Goal: Task Accomplishment & Management: Manage account settings

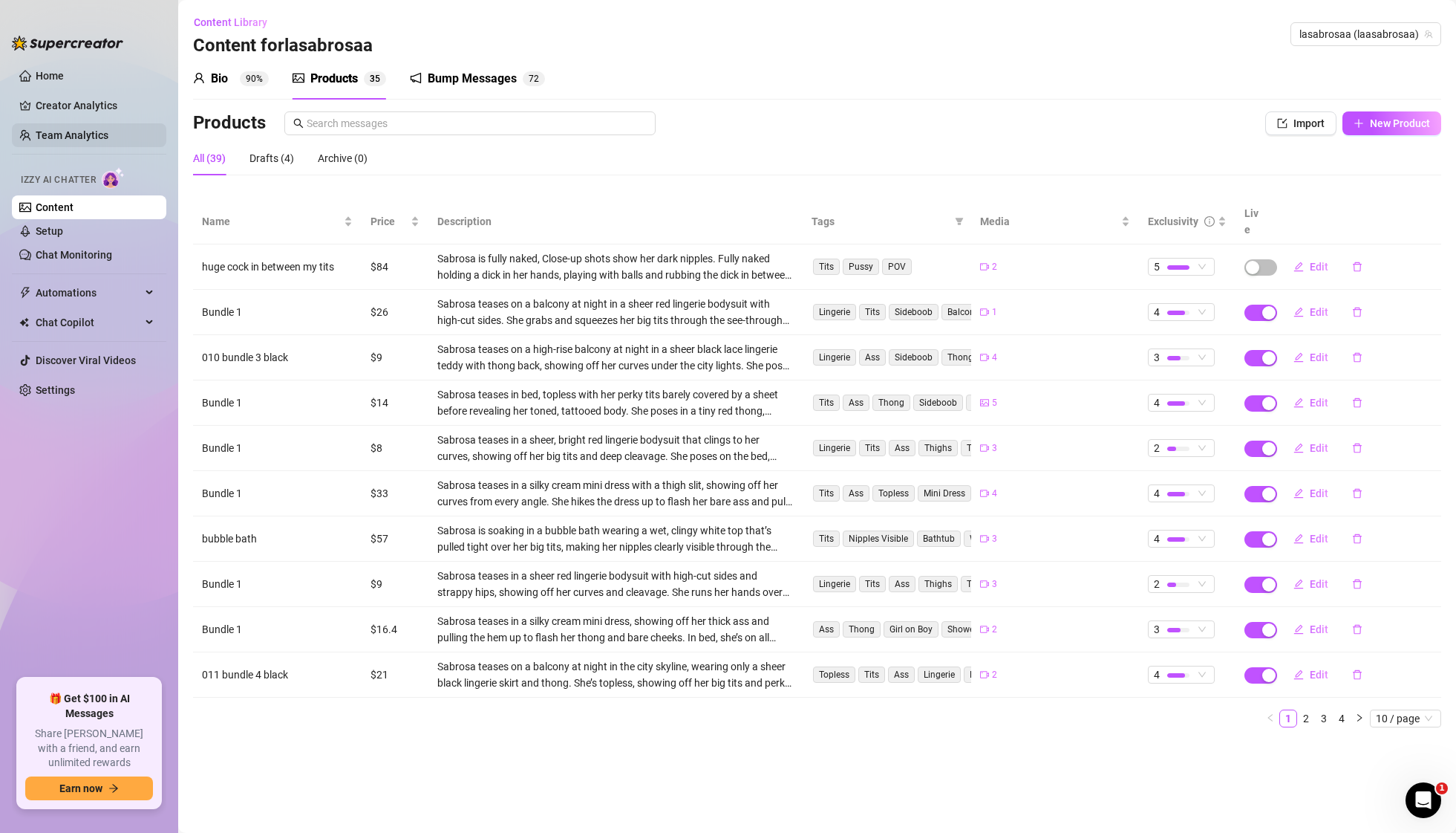
click at [72, 132] on link "Team Analytics" at bounding box center [71, 135] width 72 height 12
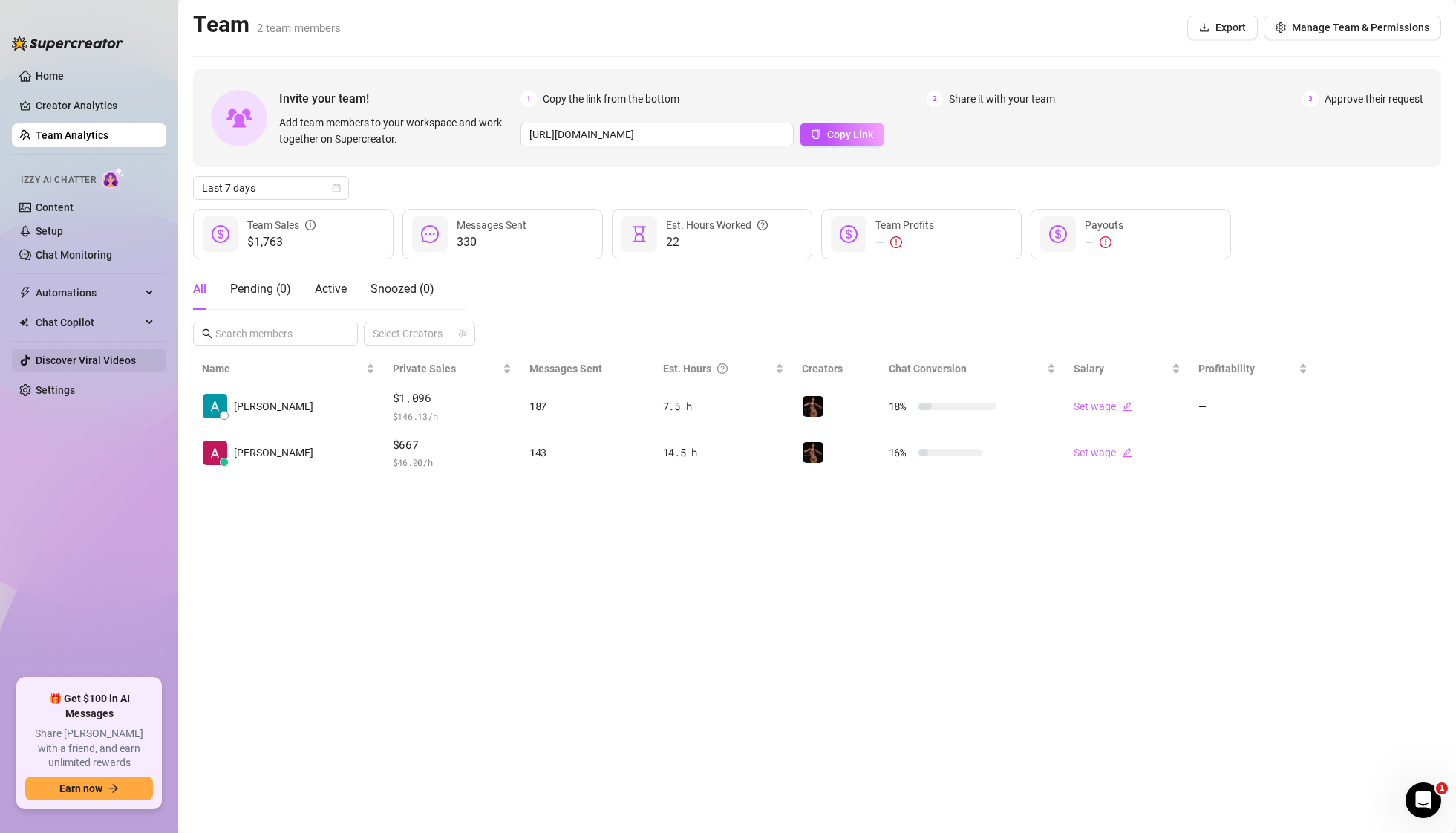
click at [87, 366] on link "Discover Viral Videos" at bounding box center [86, 359] width 100 height 12
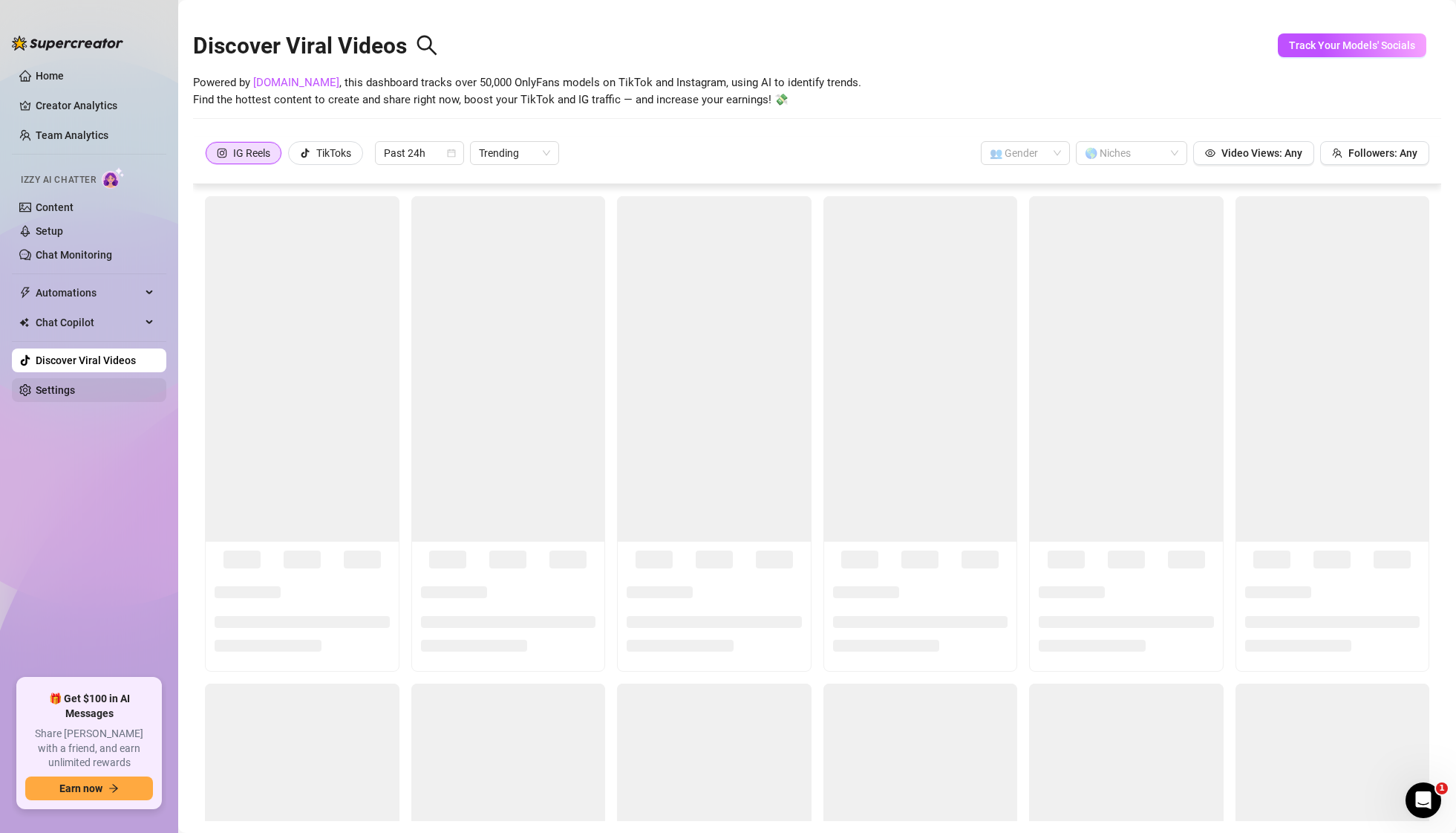
click at [75, 396] on link "Settings" at bounding box center [55, 390] width 39 height 12
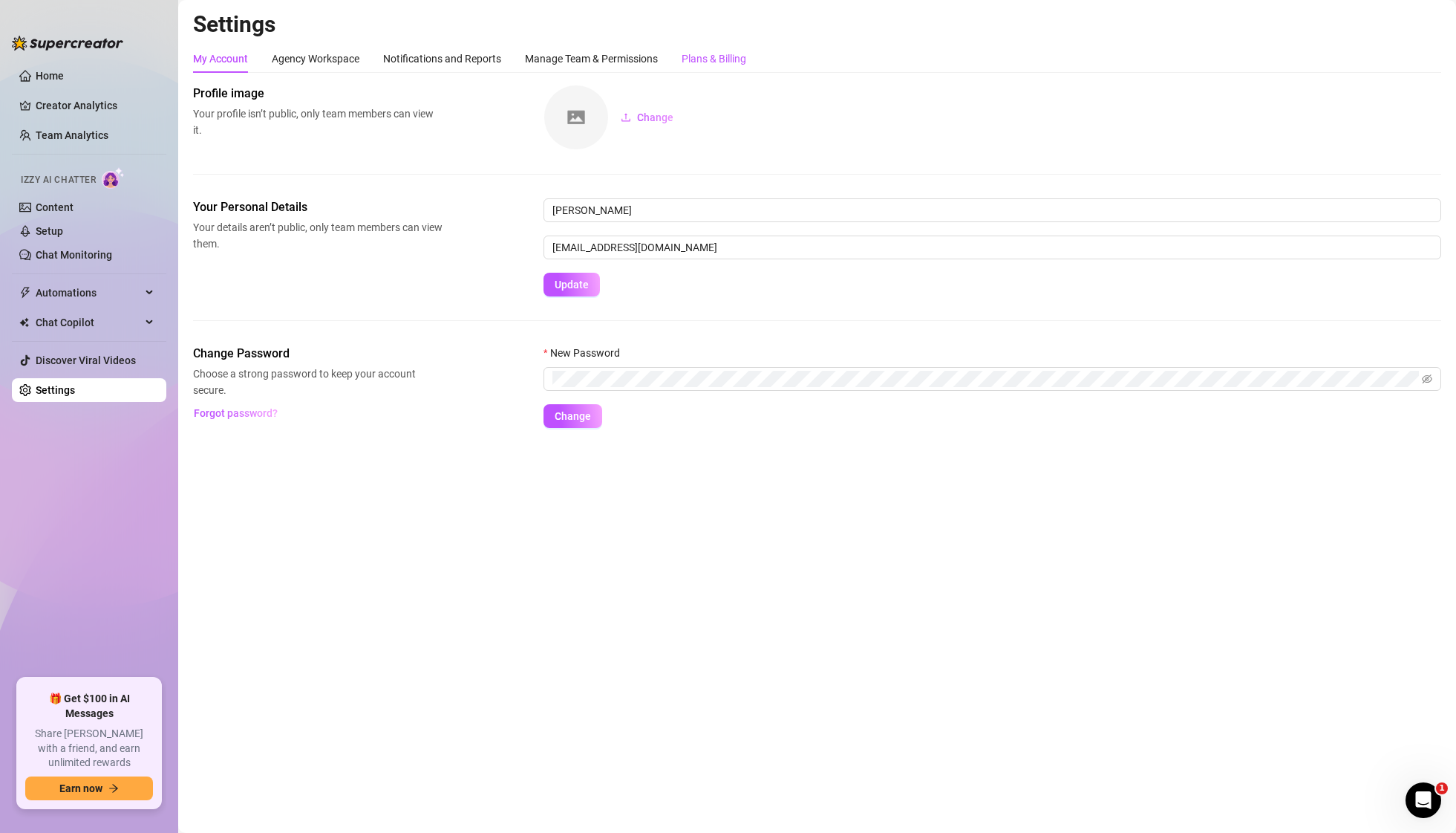
click at [710, 55] on div "Plans & Billing" at bounding box center [714, 59] width 64 height 16
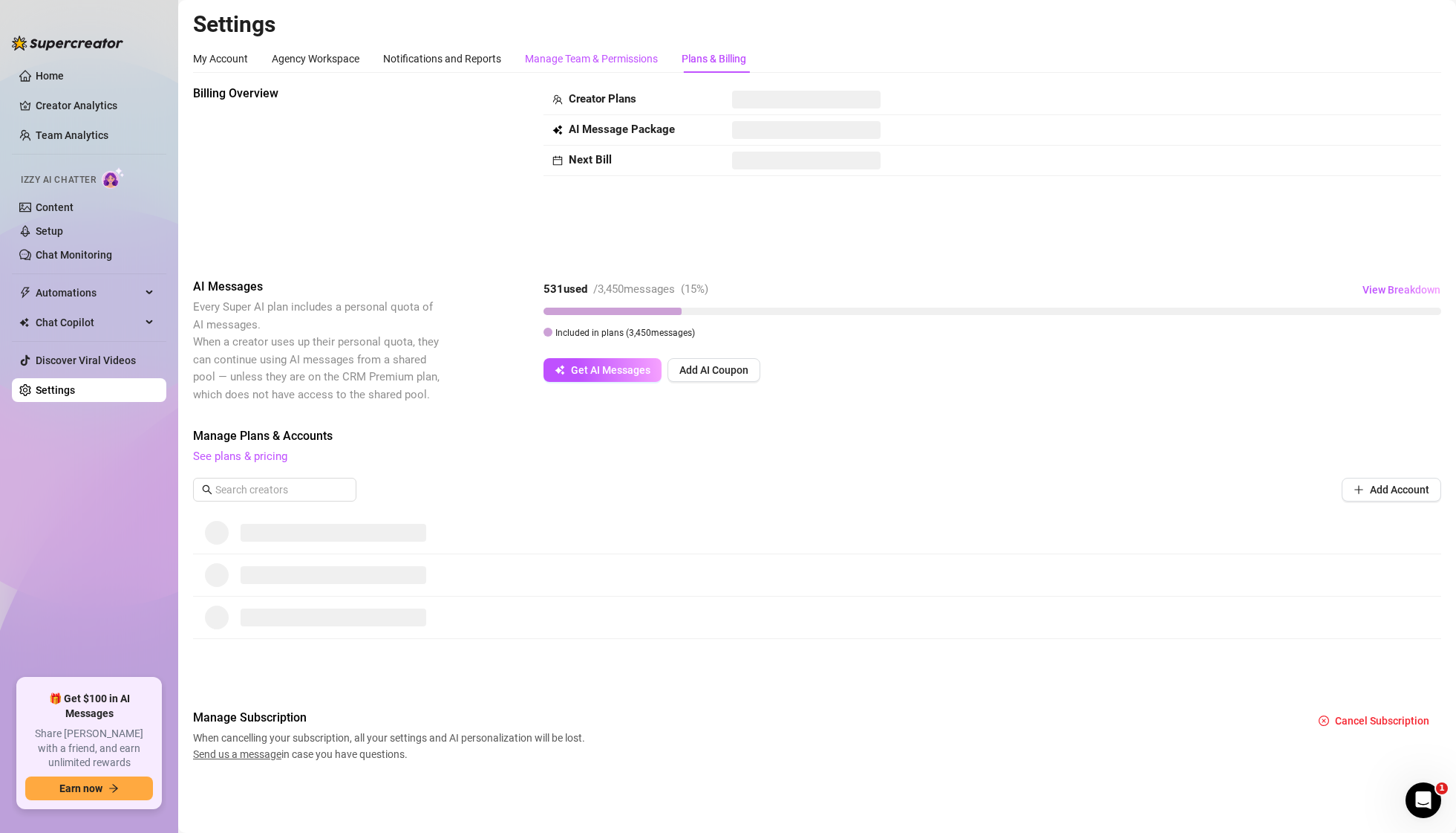
click at [636, 61] on div "Manage Team & Permissions" at bounding box center [591, 59] width 133 height 16
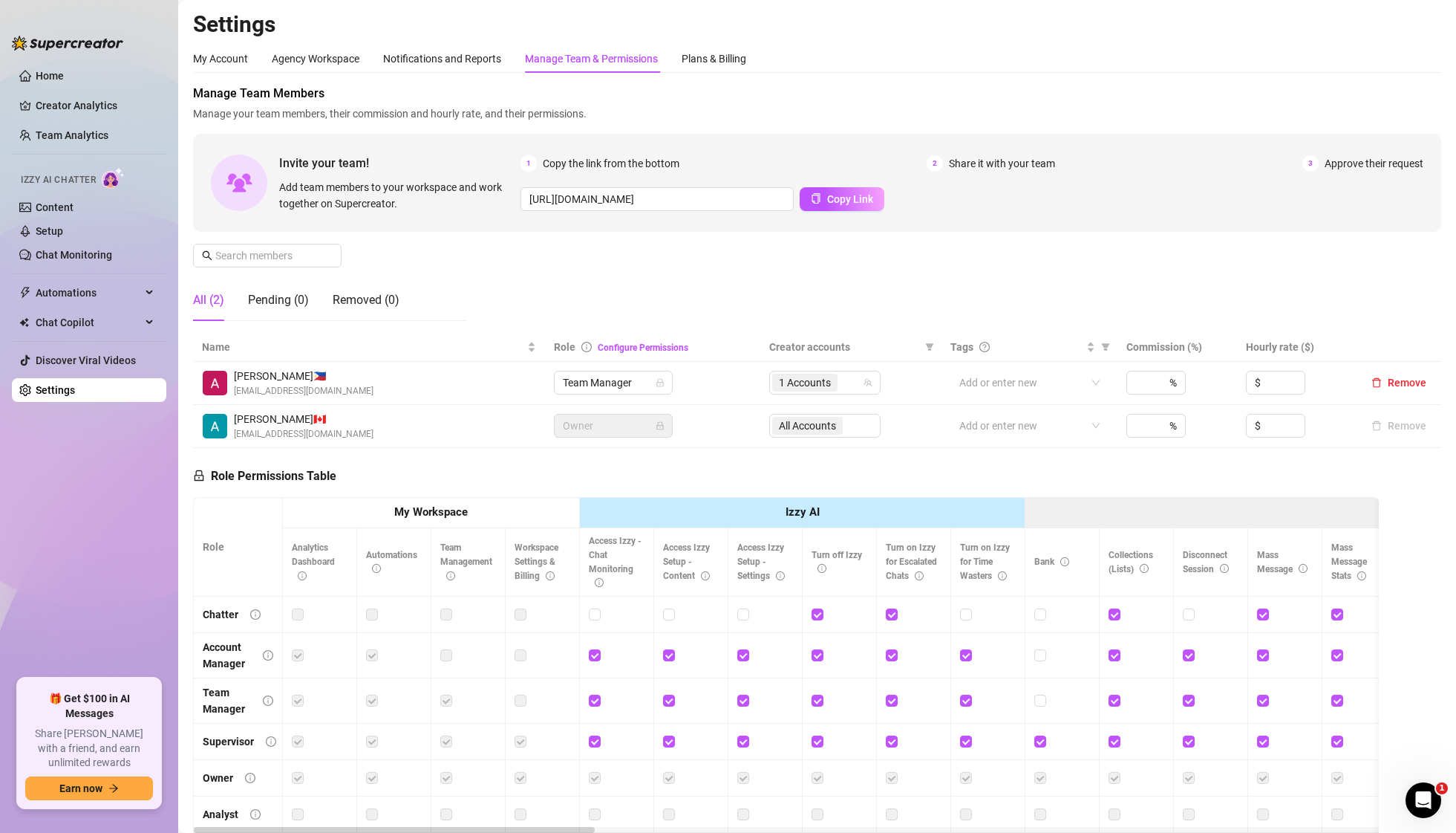
click at [606, 59] on div "Manage Team & Permissions" at bounding box center [591, 59] width 133 height 16
click at [613, 383] on span "Team Manager" at bounding box center [613, 383] width 101 height 22
click at [598, 505] on div "Owner" at bounding box center [614, 508] width 95 height 16
